Goal: Information Seeking & Learning: Check status

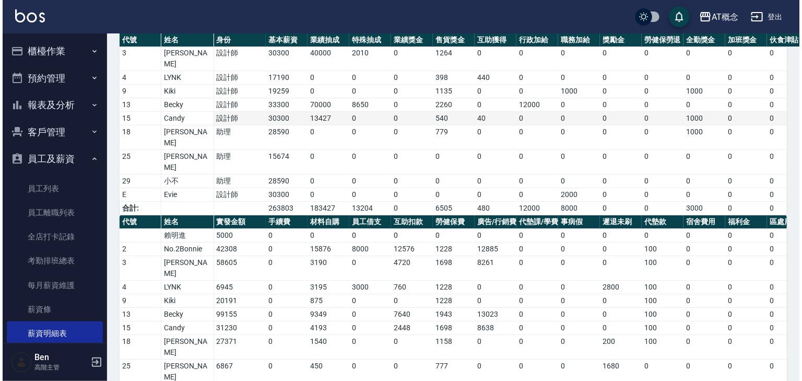
scroll to position [125, 0]
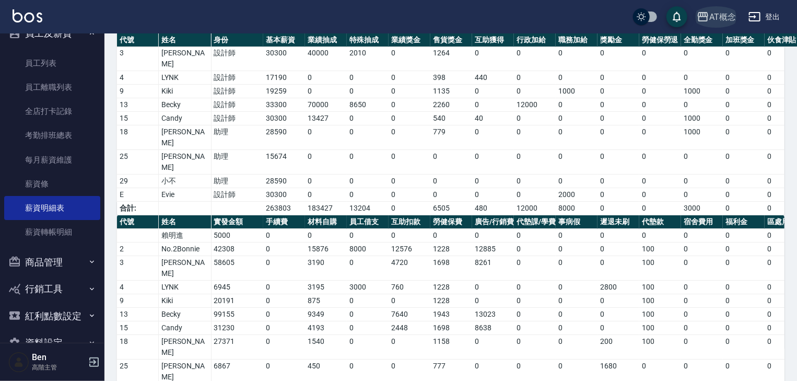
click at [724, 17] on div "AT概念" at bounding box center [722, 16] width 27 height 13
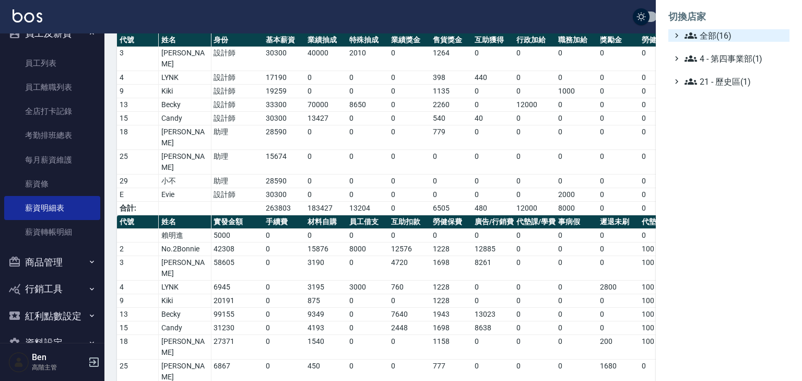
click at [723, 38] on span "全部(16)" at bounding box center [735, 35] width 101 height 13
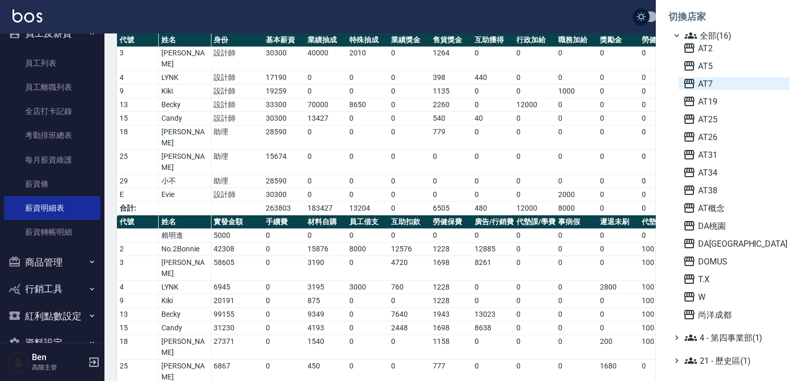
click at [707, 87] on span "AT7" at bounding box center [734, 83] width 102 height 13
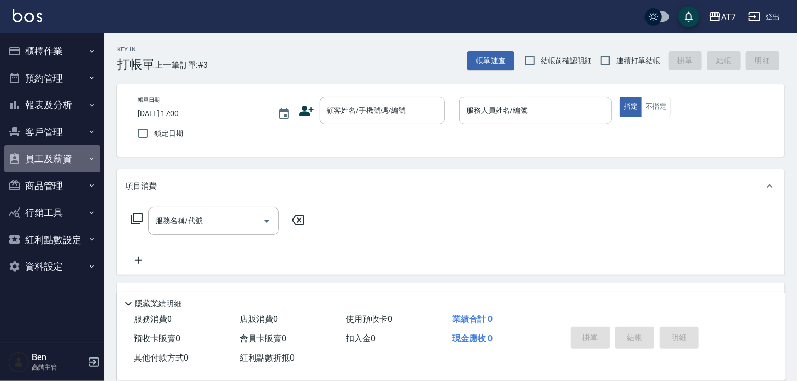
click at [64, 157] on button "員工及薪資" at bounding box center [52, 158] width 96 height 27
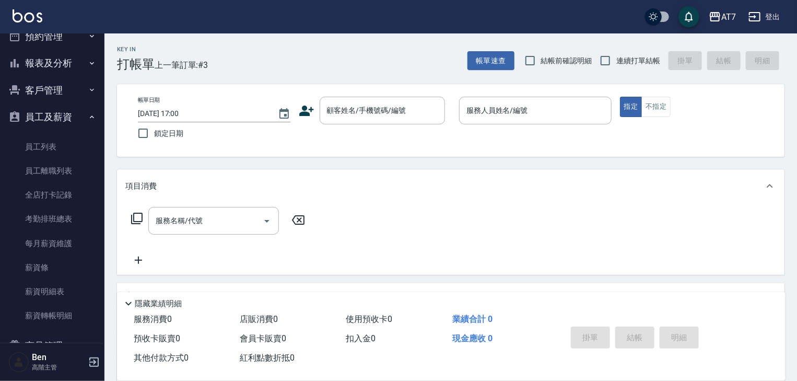
scroll to position [125, 0]
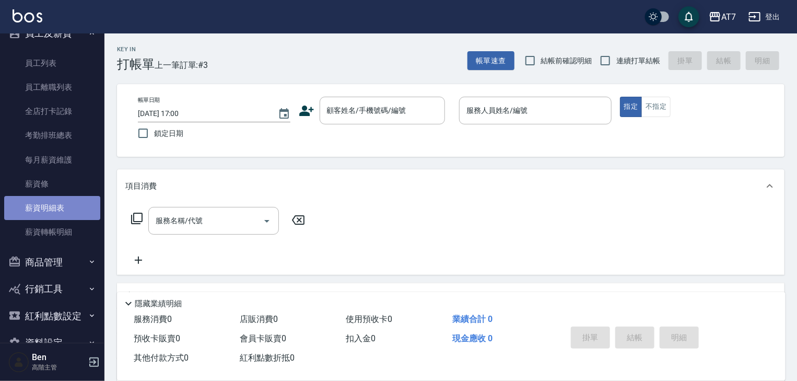
click at [55, 205] on link "薪資明細表" at bounding box center [52, 208] width 96 height 24
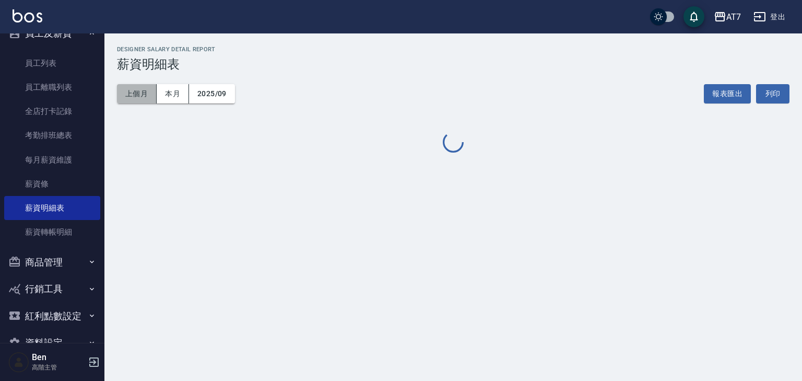
click at [139, 95] on button "上個月" at bounding box center [137, 93] width 40 height 19
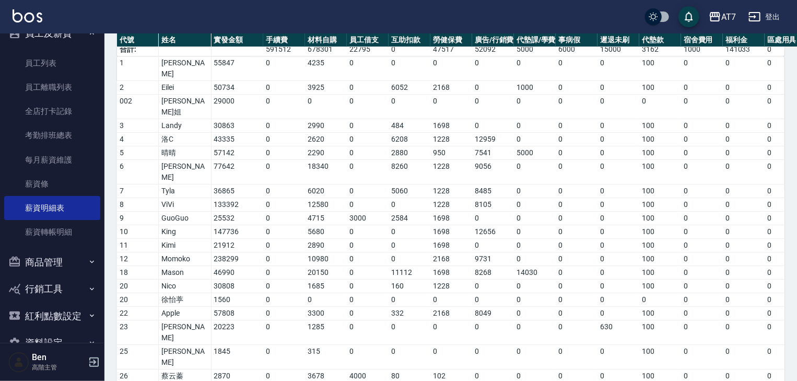
scroll to position [534, 0]
